Goal: Transaction & Acquisition: Obtain resource

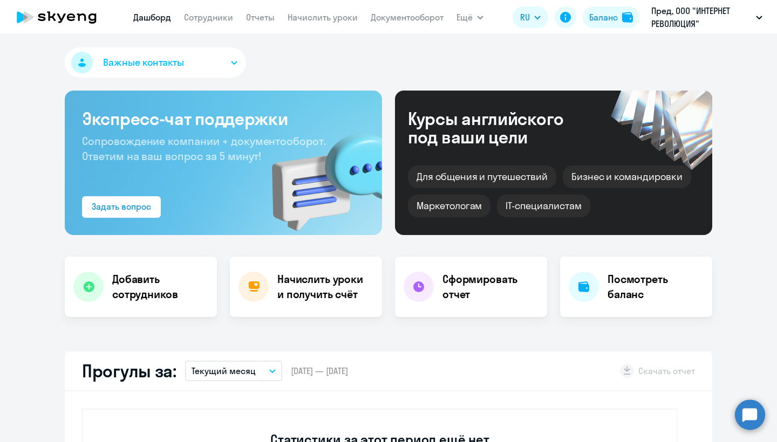
select select "30"
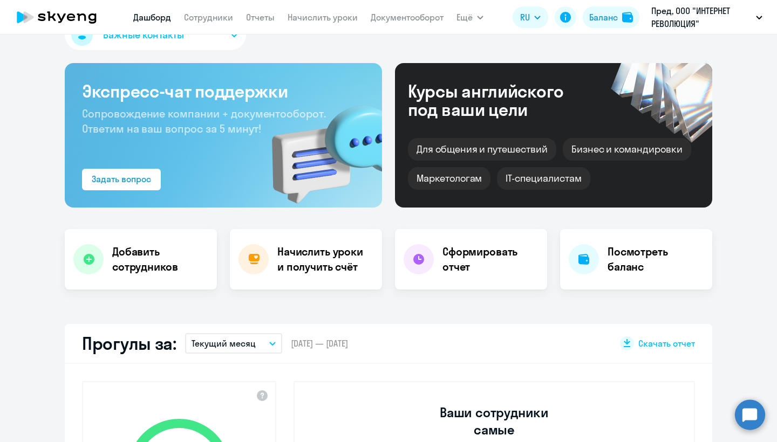
select select "30"
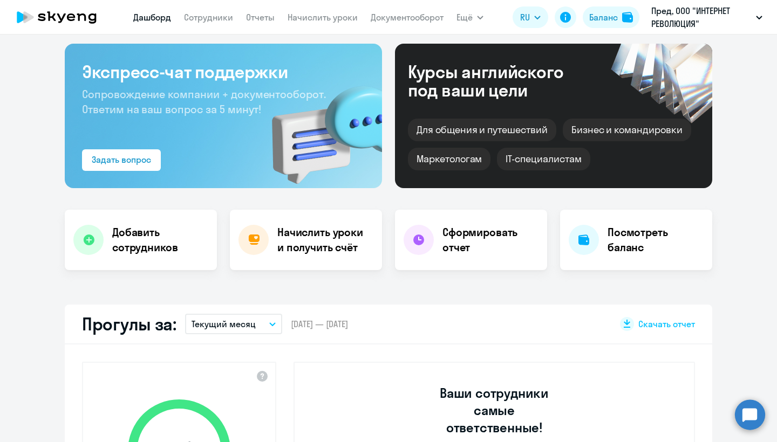
scroll to position [22, 0]
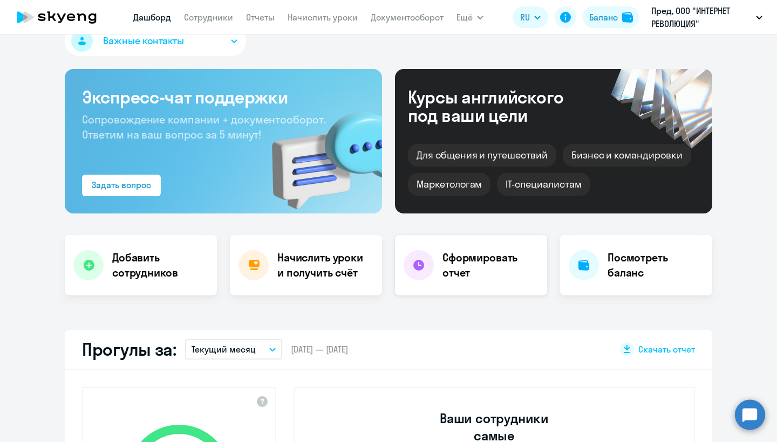
click at [472, 263] on h4 "Сформировать отчет" at bounding box center [490, 265] width 96 height 30
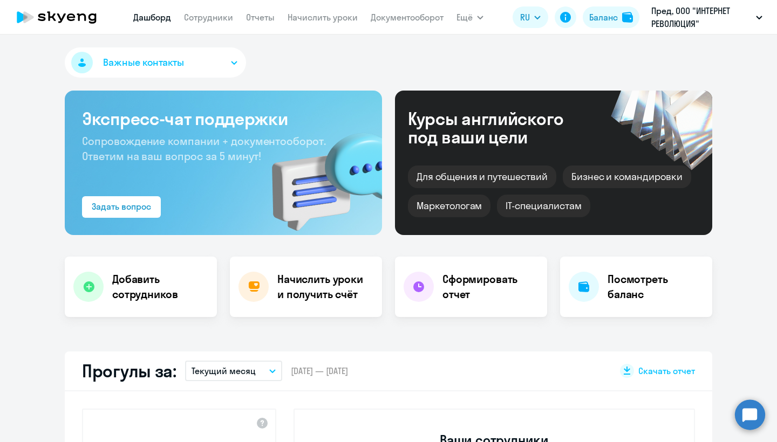
select select "30"
click at [279, 293] on h4 "Начислить уроки и получить счёт" at bounding box center [324, 287] width 94 height 30
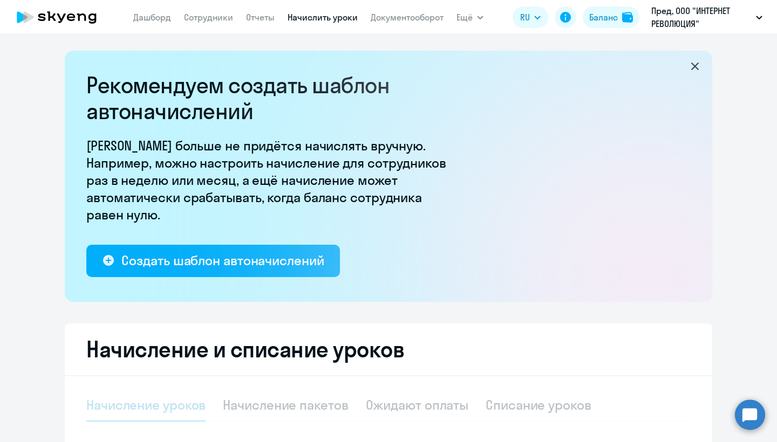
select select "10"
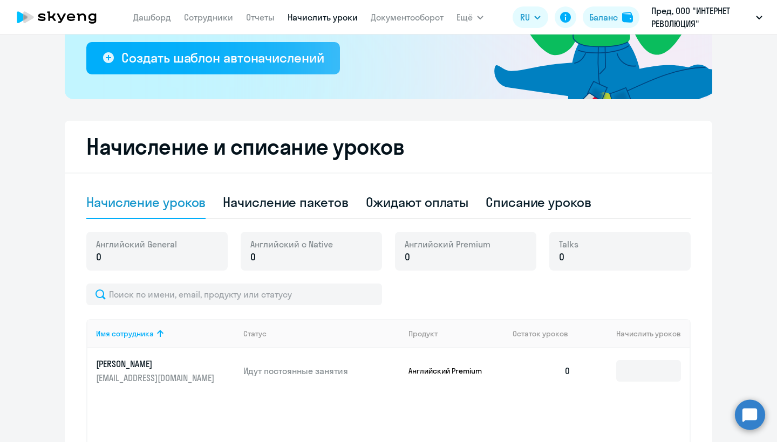
scroll to position [225, 0]
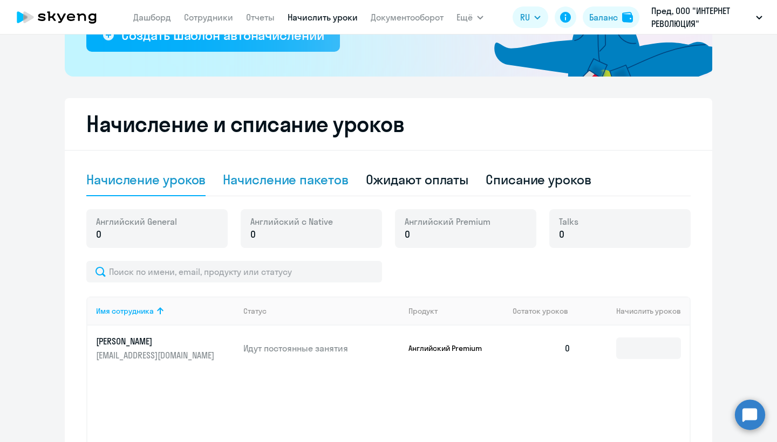
click at [310, 185] on div "Начисление пакетов" at bounding box center [285, 179] width 125 height 17
select select "10"
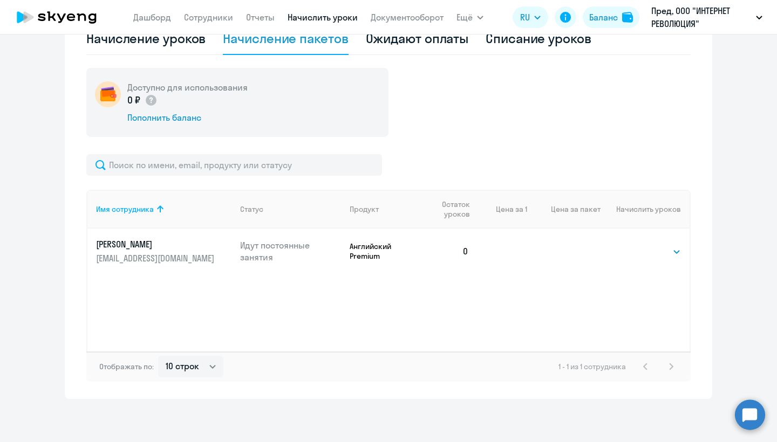
scroll to position [367, 0]
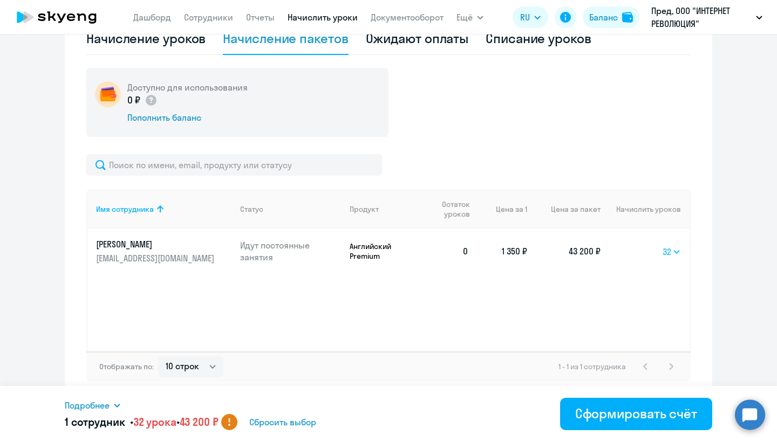
select select "16"
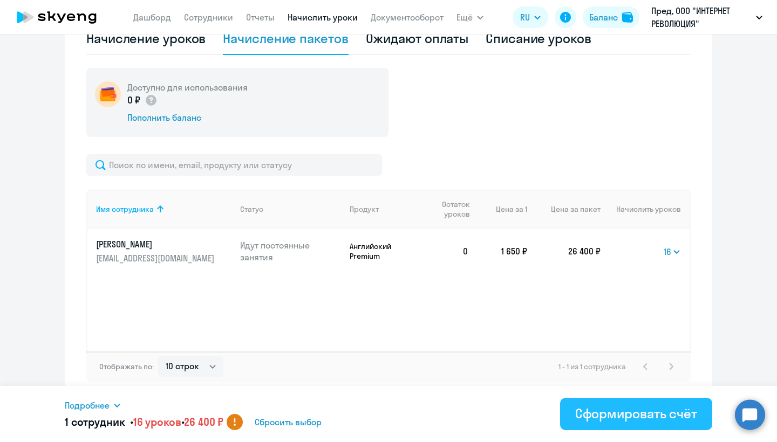
click at [630, 414] on div "Сформировать счёт" at bounding box center [636, 413] width 122 height 17
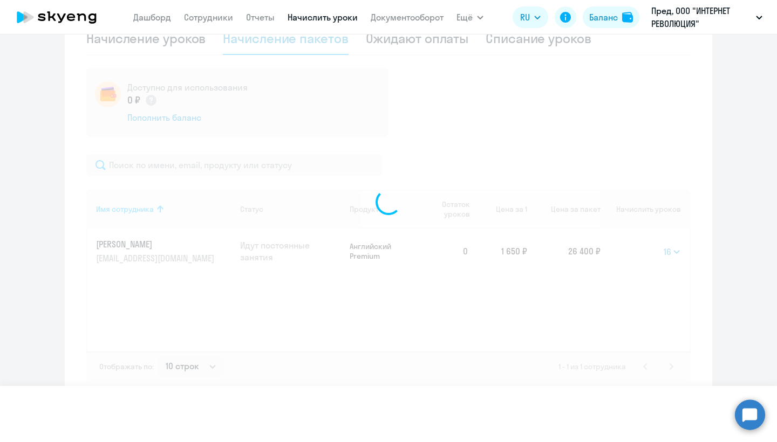
select select
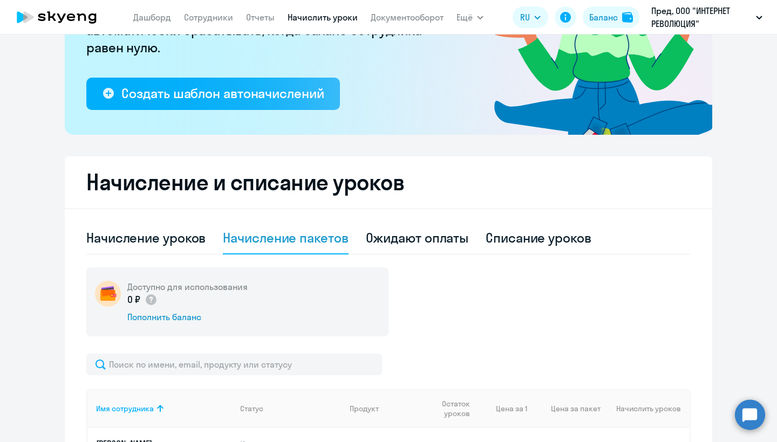
scroll to position [176, 0]
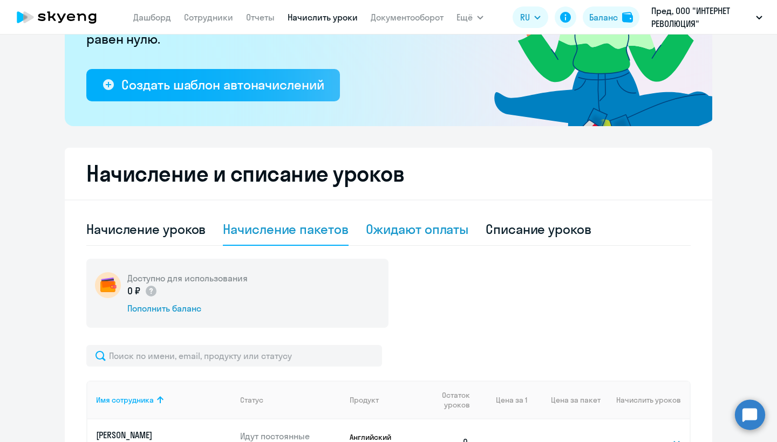
click at [421, 226] on div "Ожидают оплаты" at bounding box center [417, 229] width 103 height 17
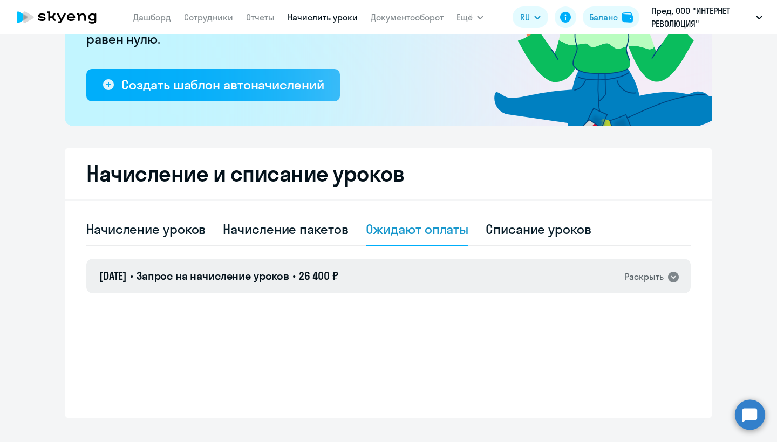
click at [644, 275] on div "Раскрыть" at bounding box center [644, 276] width 39 height 13
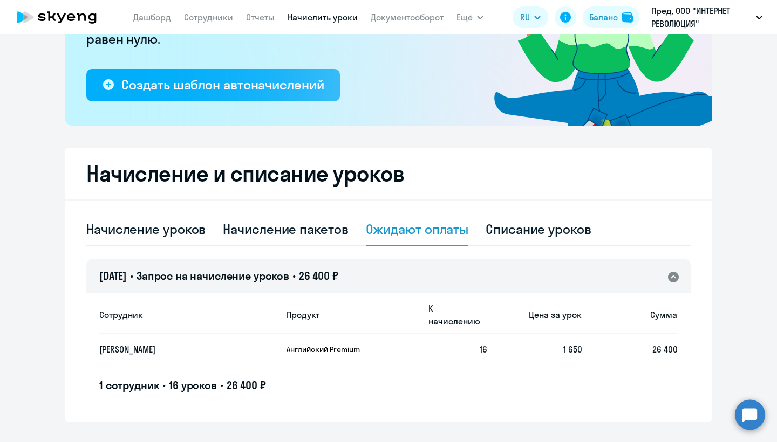
click at [127, 276] on span "[DATE]" at bounding box center [113, 275] width 28 height 13
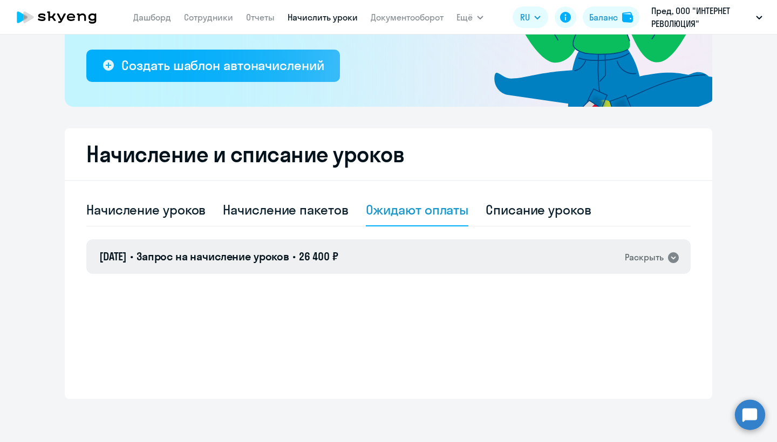
scroll to position [195, 0]
click at [229, 256] on span "Запрос на начисление уроков" at bounding box center [212, 256] width 153 height 13
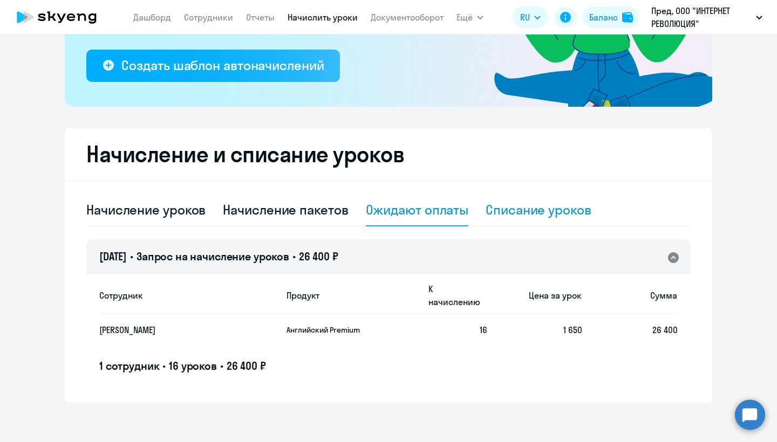
click at [522, 209] on div "Списание уроков" at bounding box center [538, 209] width 106 height 17
select select "10"
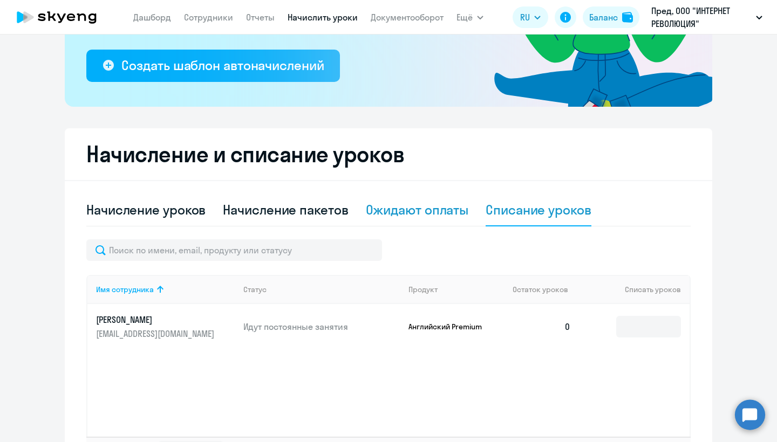
click at [443, 210] on div "Ожидают оплаты" at bounding box center [417, 209] width 103 height 17
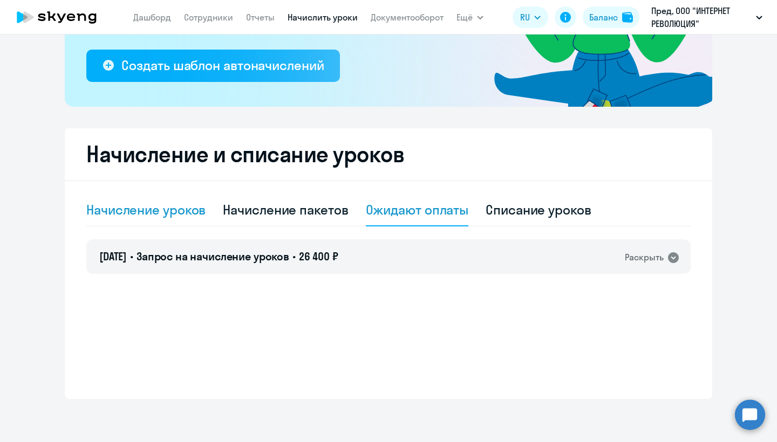
click at [163, 208] on div "Начисление уроков" at bounding box center [145, 209] width 119 height 17
select select "10"
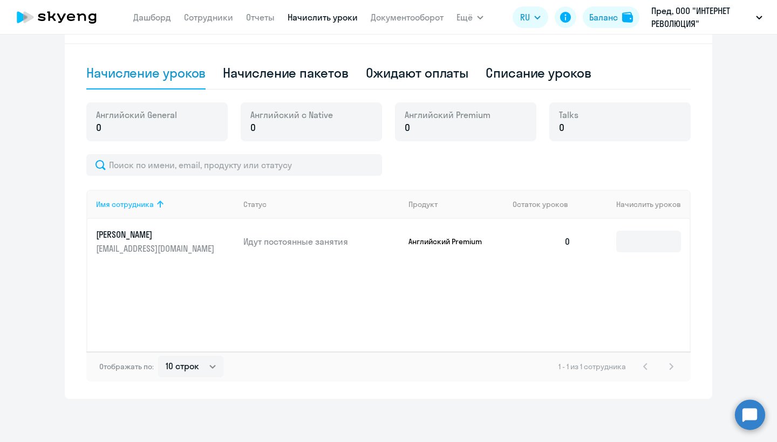
scroll to position [332, 0]
click at [285, 73] on div "Начисление пакетов" at bounding box center [285, 72] width 125 height 17
select select "10"
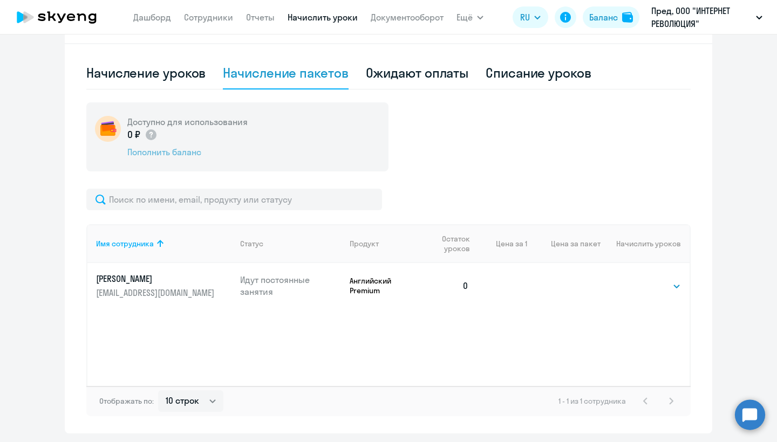
click at [189, 152] on div "Пополнить баланс" at bounding box center [187, 152] width 120 height 12
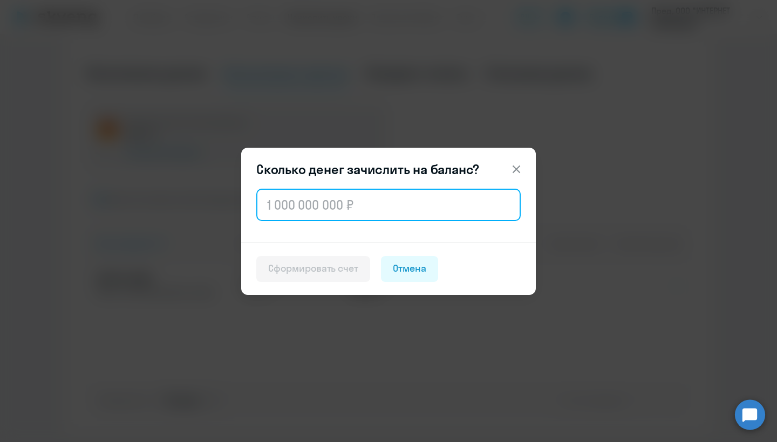
click at [393, 211] on input "text" at bounding box center [388, 205] width 264 height 32
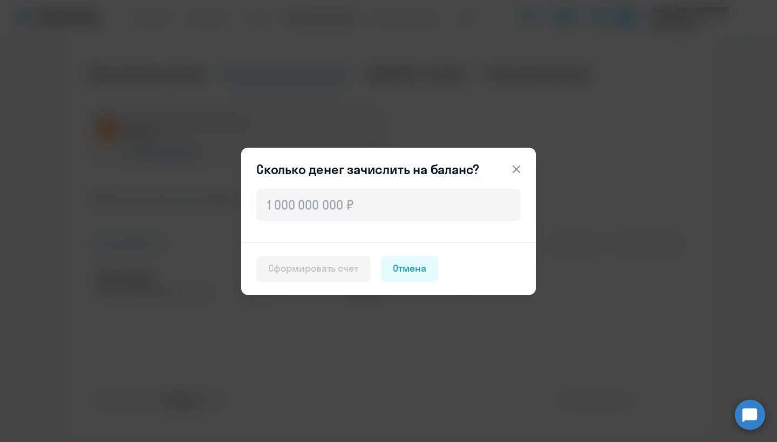
click at [514, 168] on icon at bounding box center [516, 169] width 13 height 13
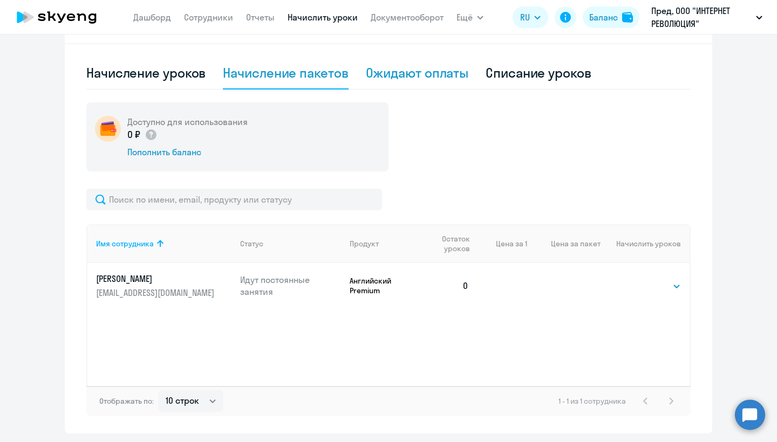
click at [421, 80] on div "Ожидают оплаты" at bounding box center [417, 72] width 103 height 17
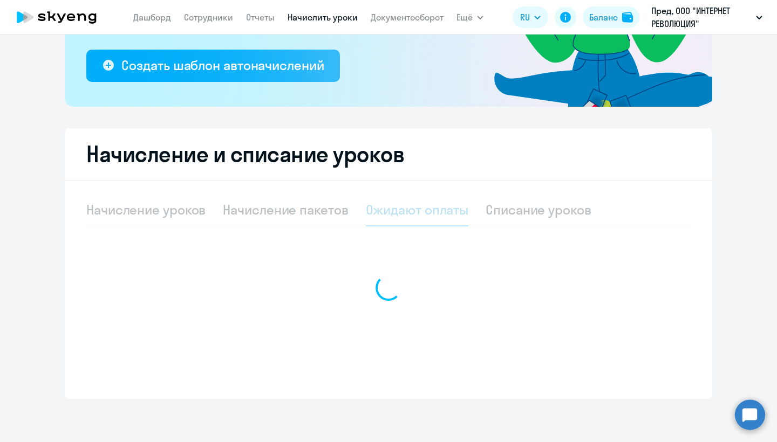
scroll to position [195, 0]
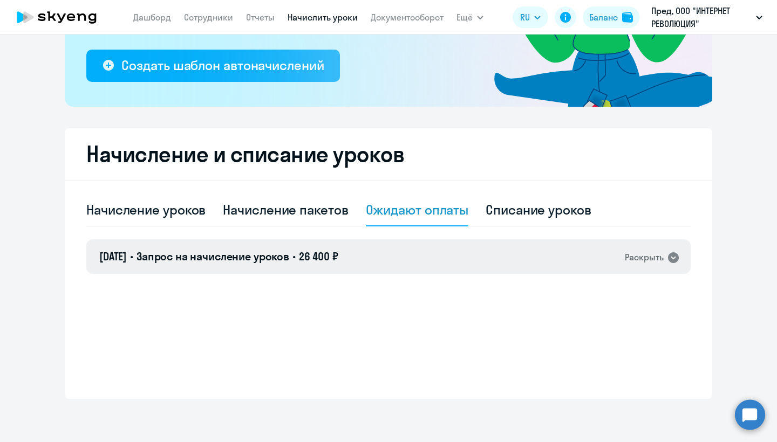
click at [265, 256] on span "Запрос на начисление уроков" at bounding box center [212, 256] width 153 height 13
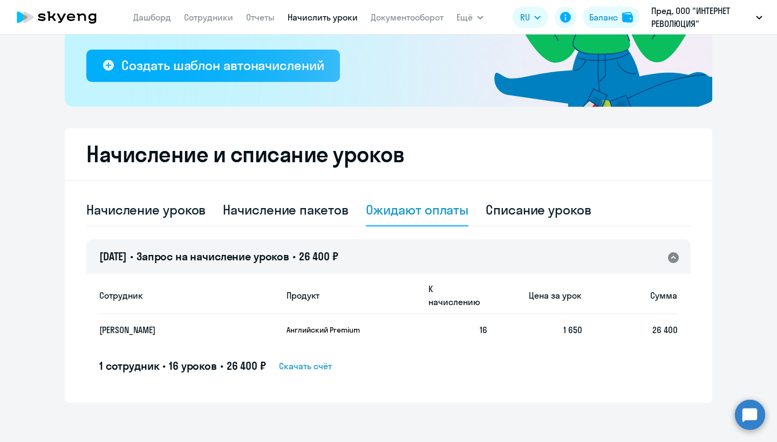
click at [312, 360] on span "Скачать счёт" at bounding box center [305, 366] width 53 height 13
